Goal: Navigation & Orientation: Find specific page/section

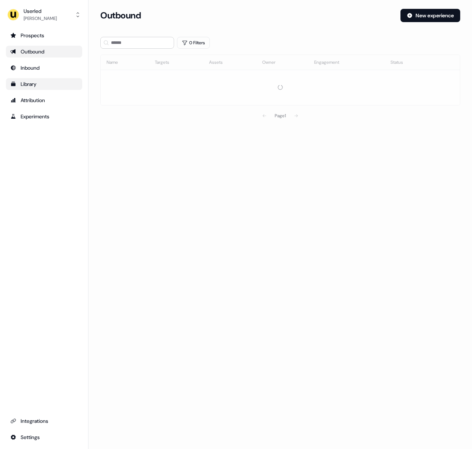
click at [40, 87] on div "Library" at bounding box center [43, 83] width 67 height 7
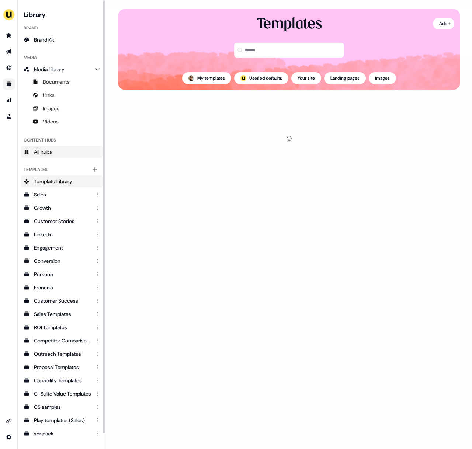
click at [51, 152] on span "All hubs" at bounding box center [43, 151] width 18 height 7
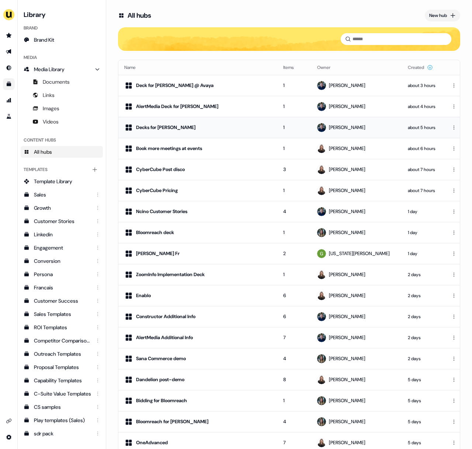
click at [175, 125] on div "Decks for [PERSON_NAME]" at bounding box center [165, 127] width 59 height 7
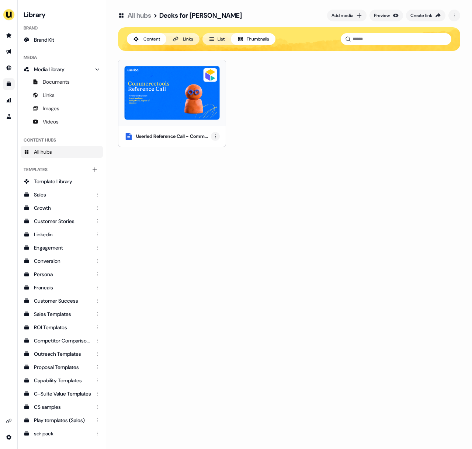
click at [213, 138] on html "For the best experience switch devices to a bigger screen. Go to [DOMAIN_NAME] …" at bounding box center [236, 224] width 472 height 449
click at [271, 138] on html "For the best experience switch devices to a bigger screen. Go to [DOMAIN_NAME] …" at bounding box center [236, 224] width 472 height 449
click at [184, 104] on img at bounding box center [172, 93] width 96 height 54
click at [331, 135] on div "Userled Reference Call - Commercetools" at bounding box center [289, 103] width 342 height 87
click at [188, 106] on img at bounding box center [172, 93] width 96 height 54
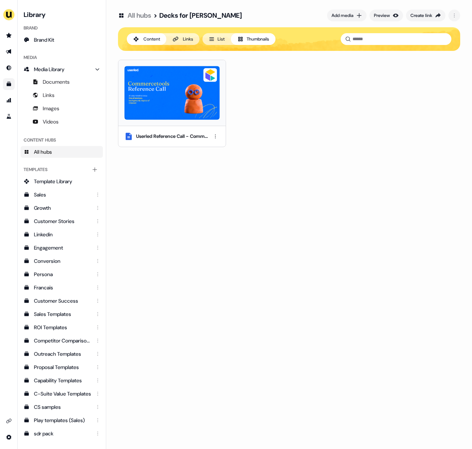
click at [221, 176] on div "All hubs > Decks for [PERSON_NAME] Add media Preview Create link Content Links …" at bounding box center [289, 224] width 366 height 449
click at [192, 103] on img at bounding box center [172, 93] width 96 height 54
click at [191, 41] on div "Links" at bounding box center [188, 38] width 10 height 7
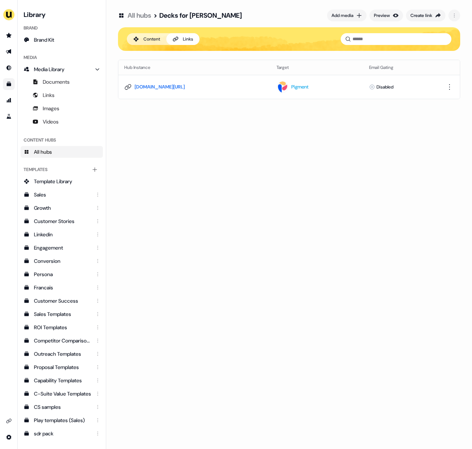
click at [152, 40] on div "Content" at bounding box center [151, 38] width 17 height 7
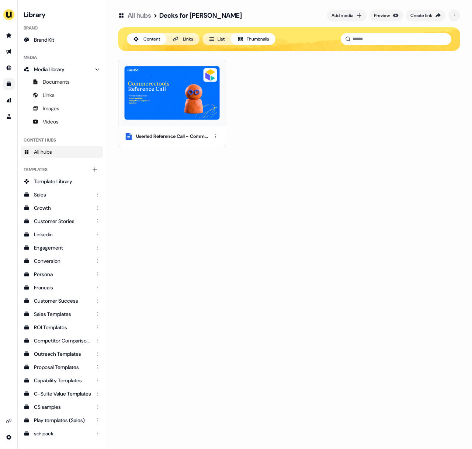
click at [258, 127] on div "Userled Reference Call - Commercetools" at bounding box center [289, 103] width 342 height 87
click at [184, 40] on div "Links" at bounding box center [188, 38] width 10 height 7
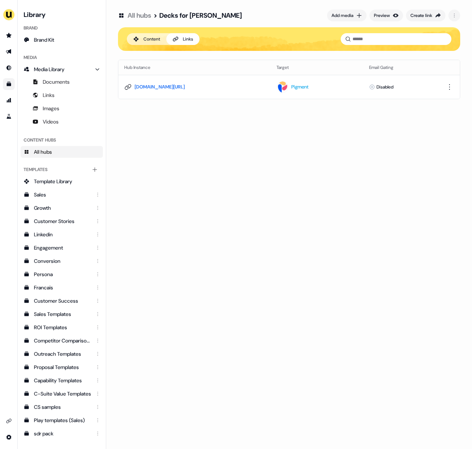
click at [157, 38] on div "Content" at bounding box center [151, 38] width 17 height 7
